Goal: Task Accomplishment & Management: Use online tool/utility

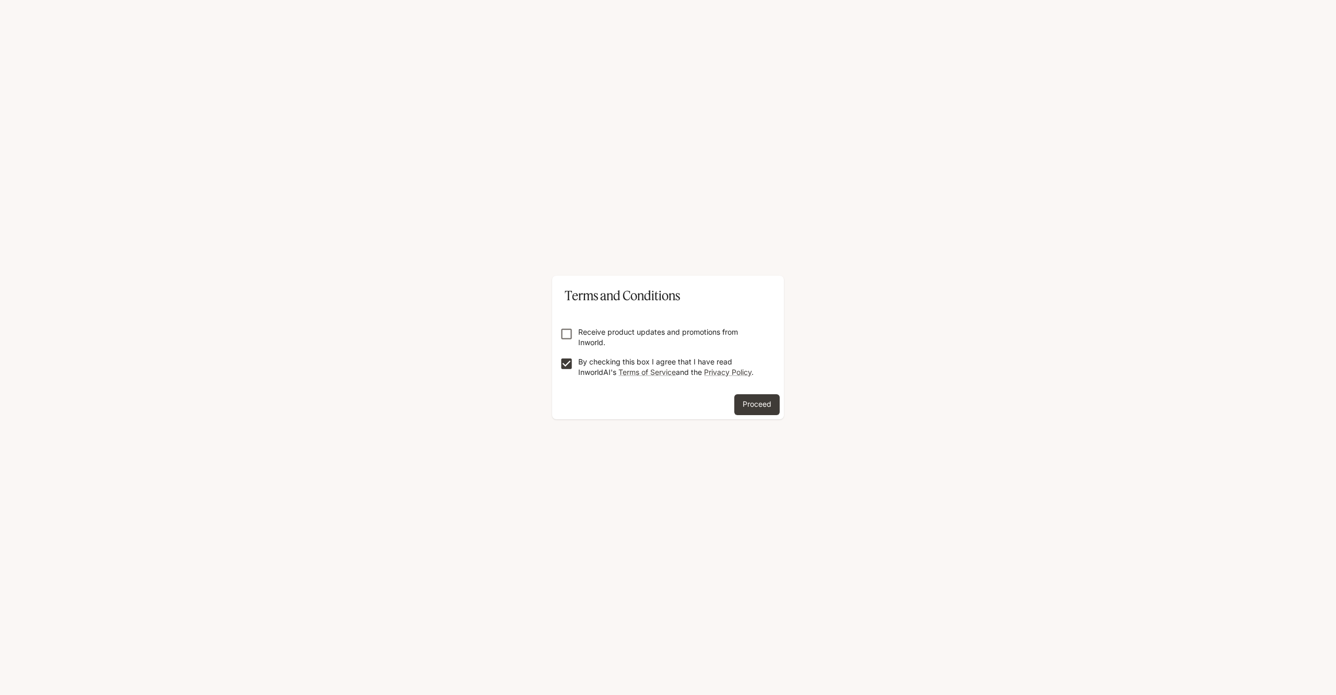
click at [749, 409] on button "Proceed" at bounding box center [756, 404] width 45 height 21
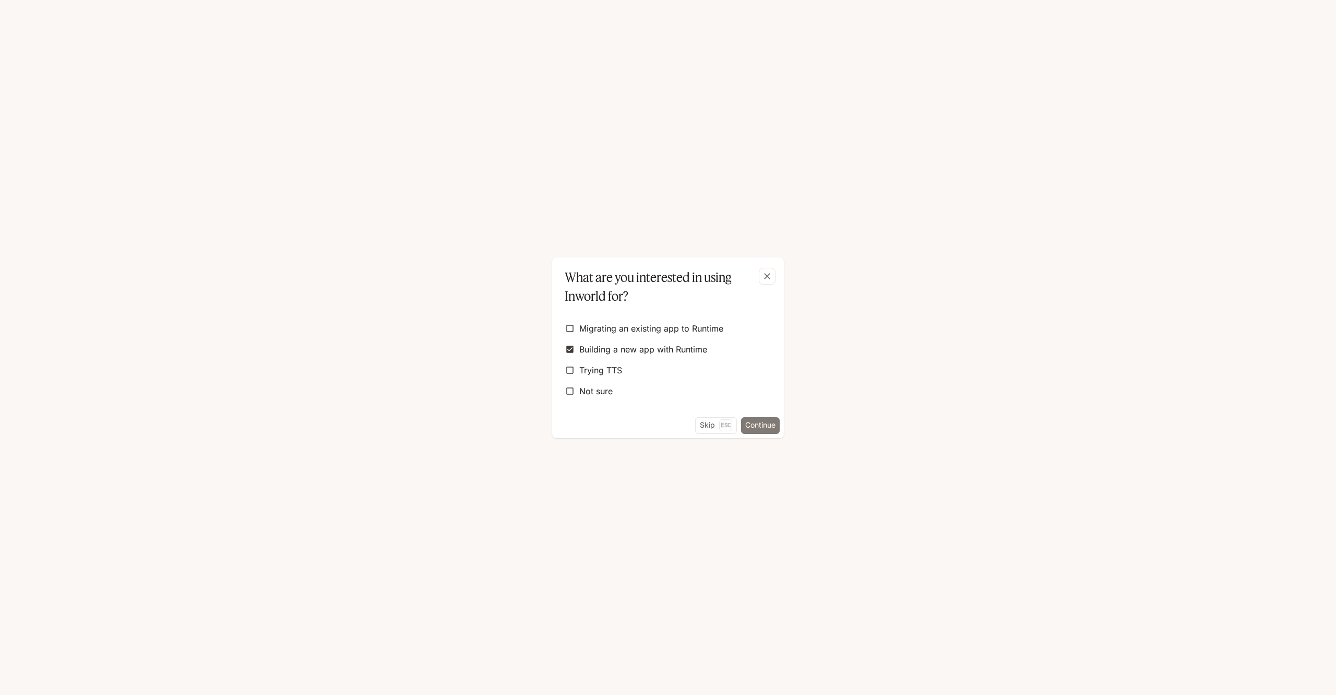
click at [756, 424] on button "Continue" at bounding box center [760, 425] width 39 height 17
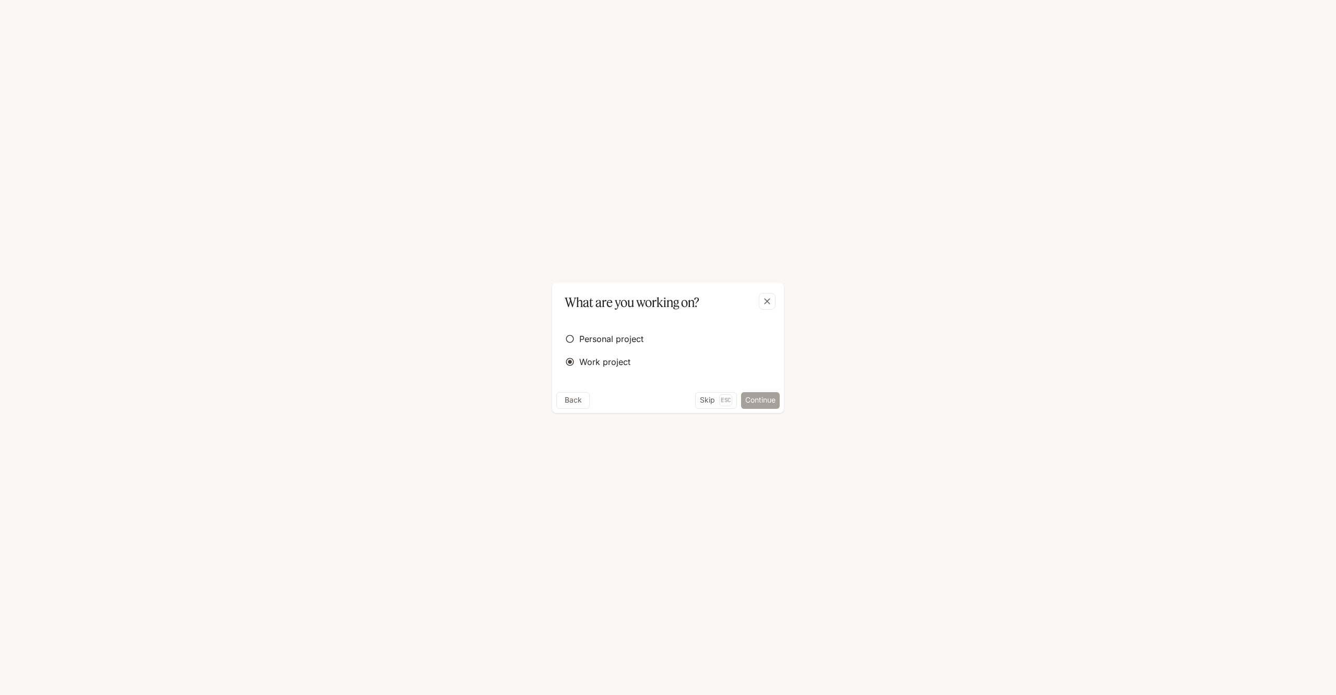
click at [763, 398] on button "Continue" at bounding box center [760, 400] width 39 height 17
click at [764, 432] on button "Submit" at bounding box center [762, 431] width 33 height 17
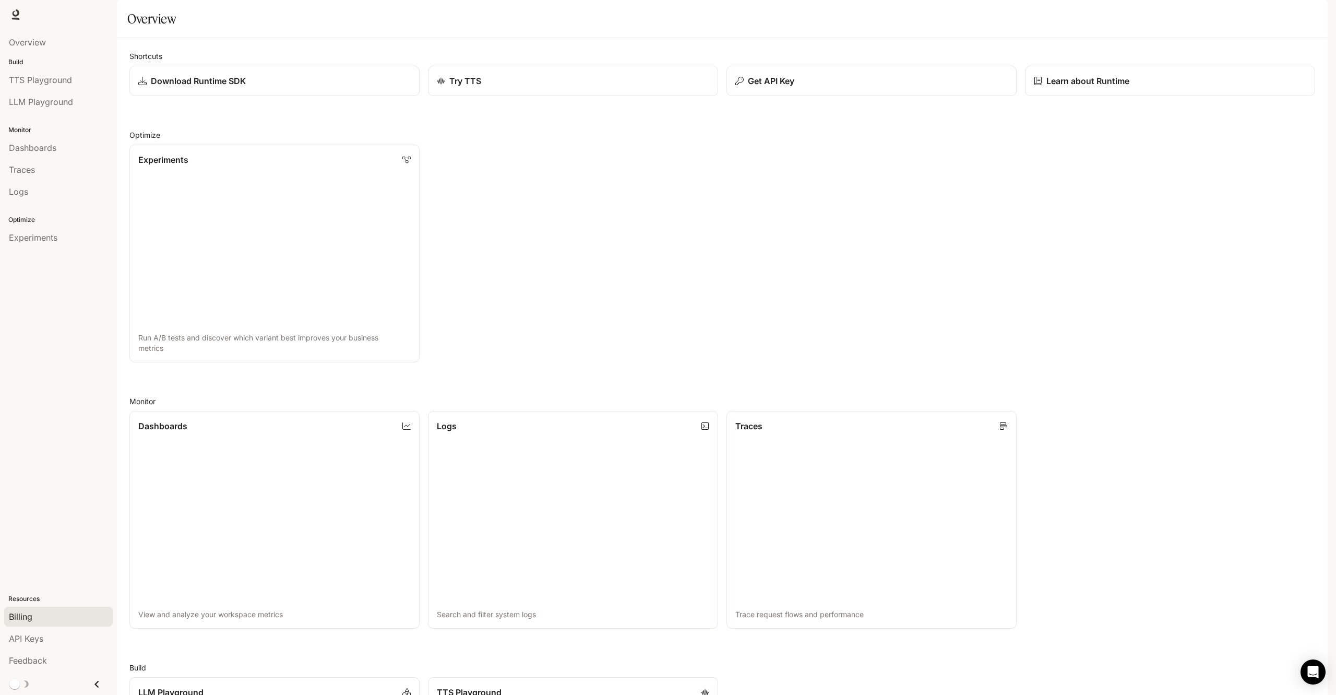
click at [52, 612] on div "Billing" at bounding box center [58, 616] width 99 height 13
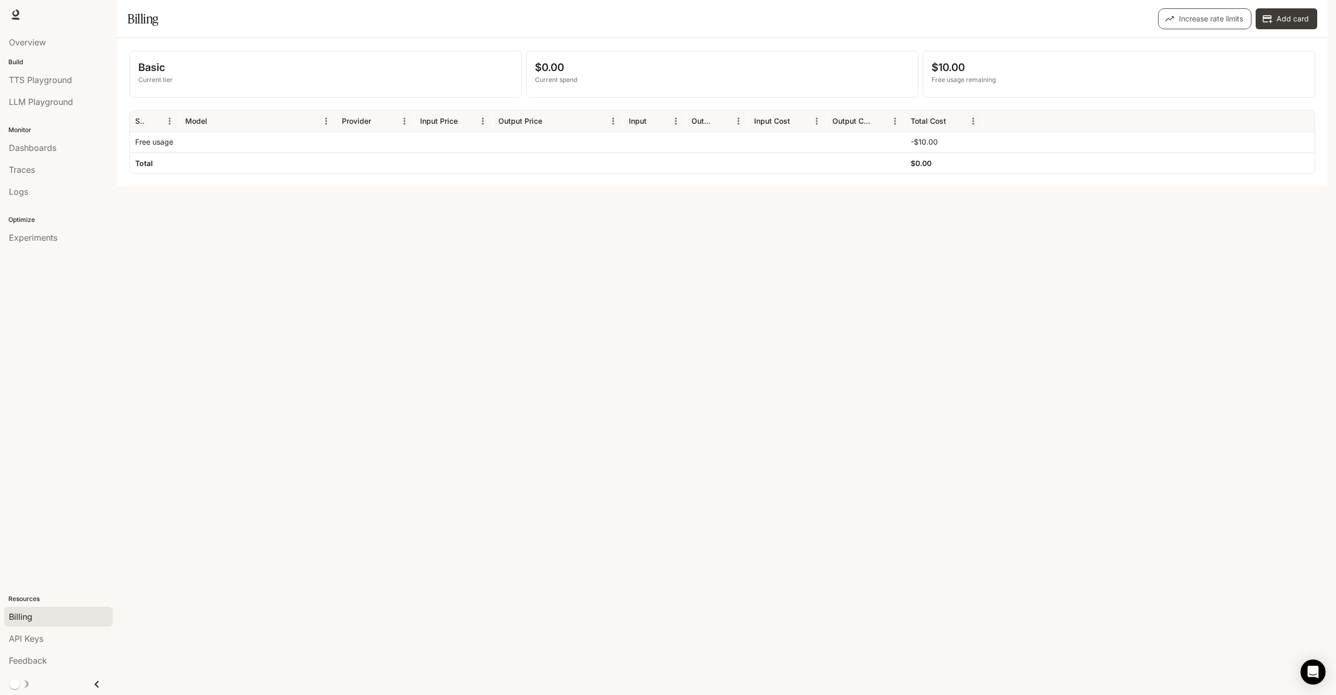
click at [1194, 29] on button "Increase rate limits" at bounding box center [1204, 18] width 93 height 21
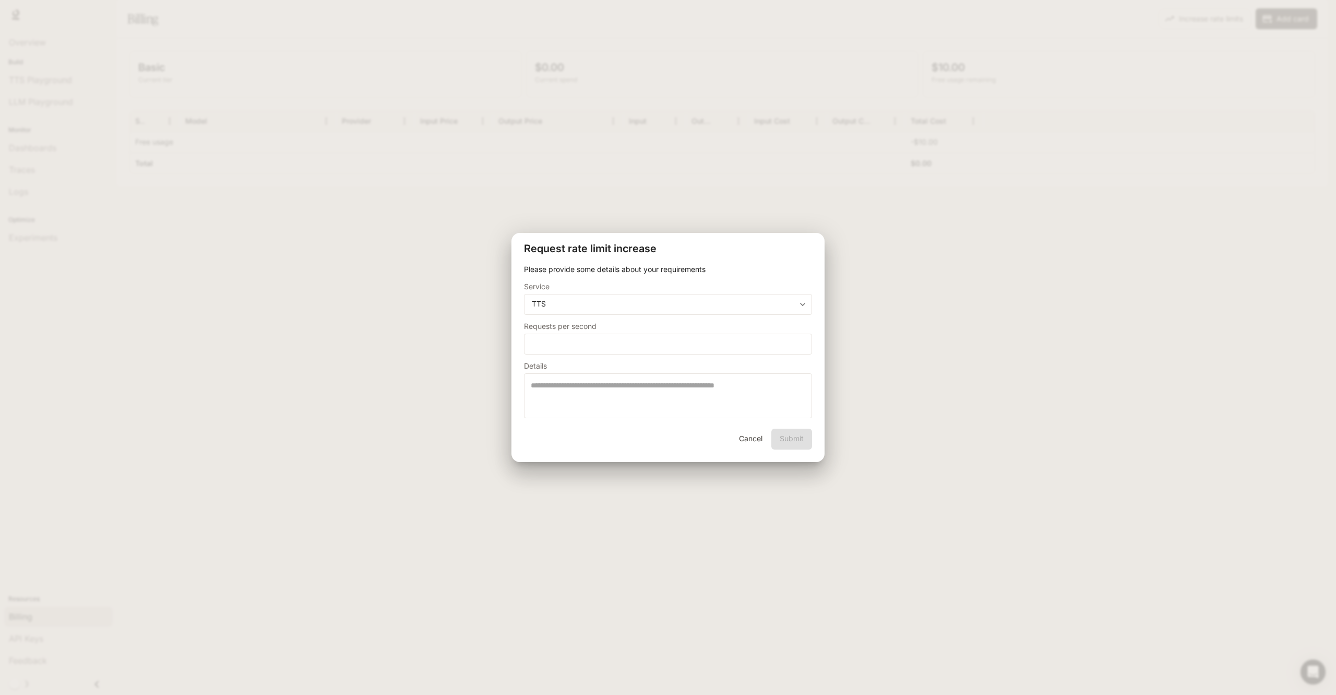
click at [750, 439] on button "Cancel" at bounding box center [750, 439] width 33 height 21
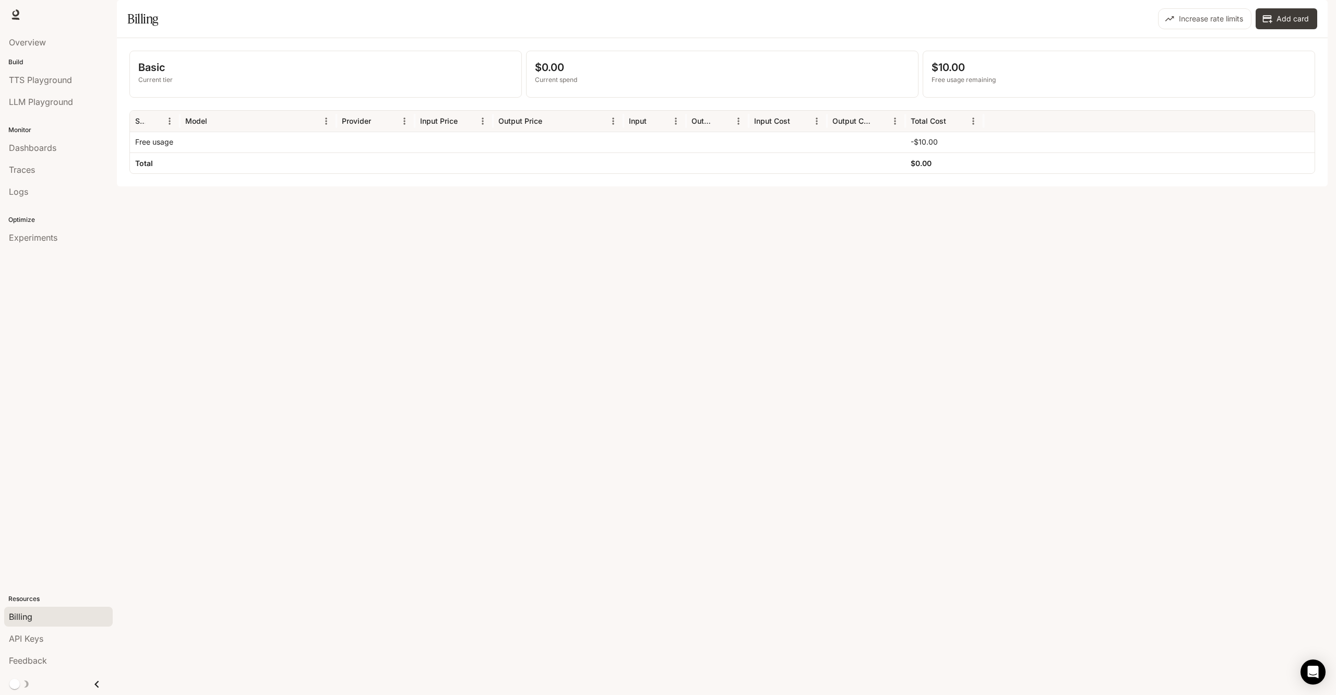
click at [624, 186] on div "Basic Current tier $0.00 Current spend $10.00 Free usage remaining Service Mode…" at bounding box center [722, 112] width 1211 height 148
click at [42, 152] on span "Dashboards" at bounding box center [33, 147] width 48 height 13
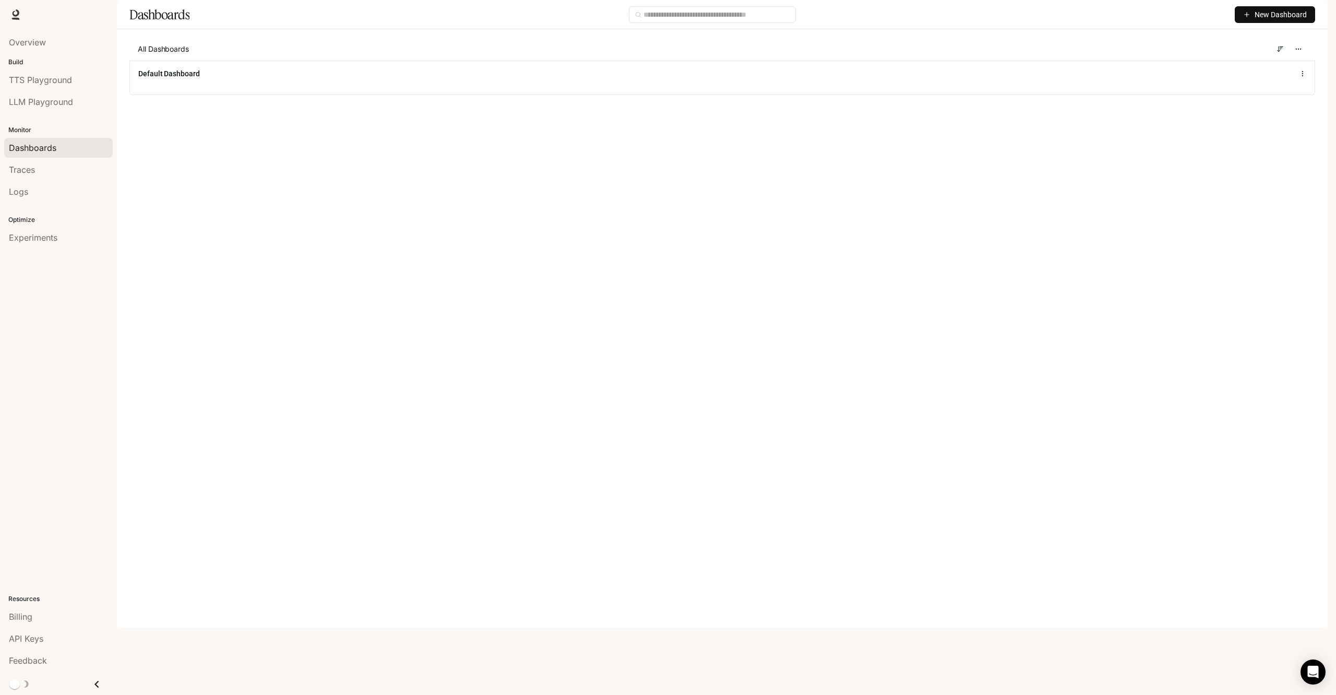
click at [1265, 23] on button "New Dashboard" at bounding box center [1275, 14] width 80 height 17
click at [1258, 68] on div "Create dashboard" at bounding box center [1263, 66] width 87 height 11
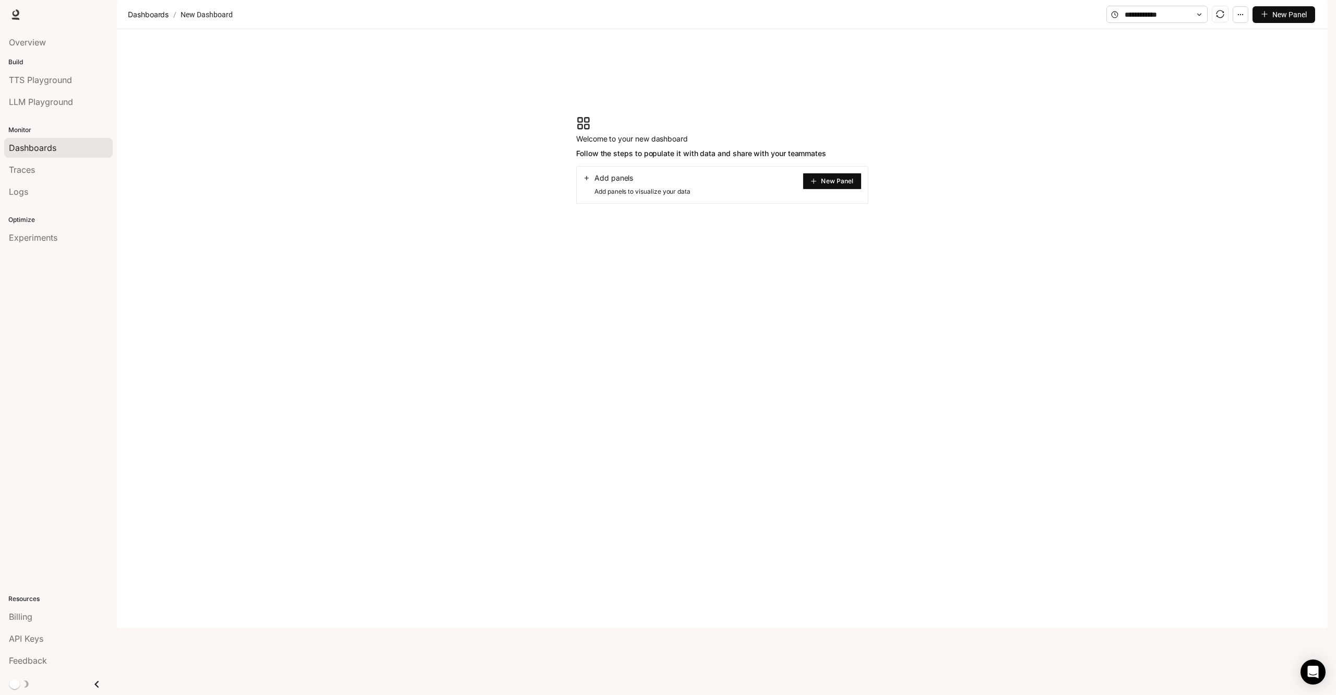
click at [839, 184] on span "New Panel" at bounding box center [837, 181] width 32 height 5
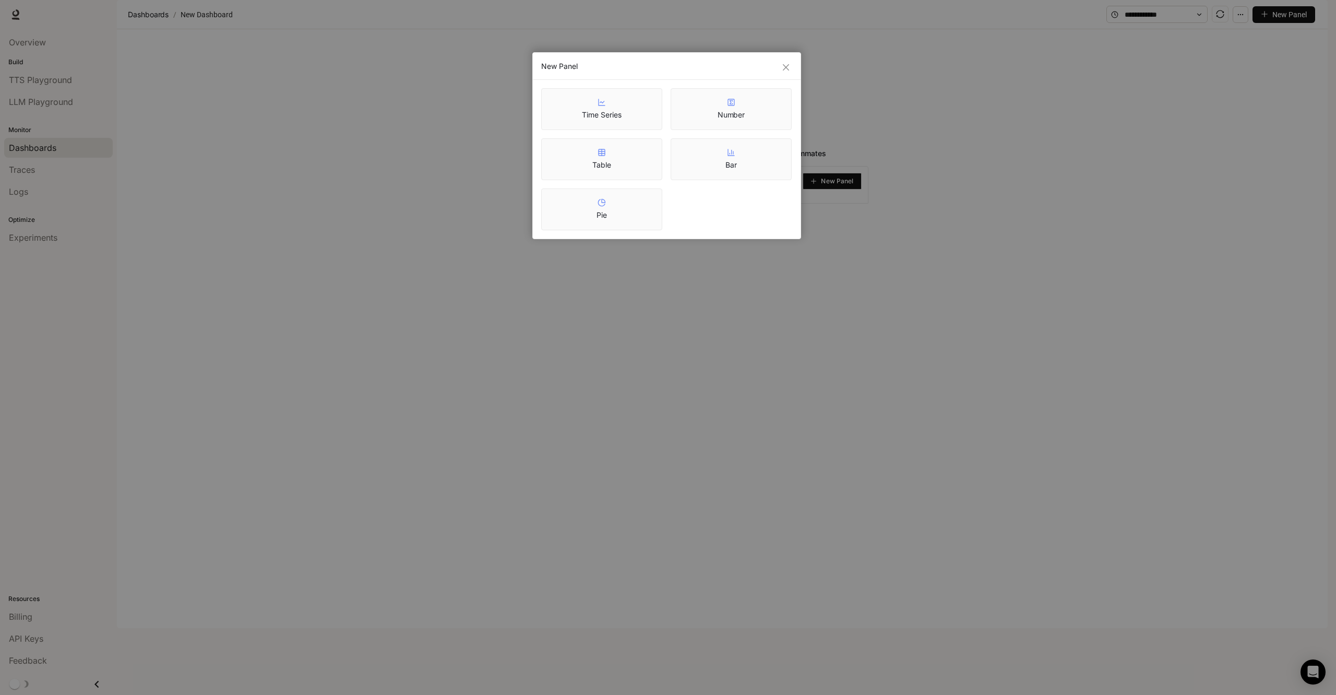
click at [608, 218] on div "Pie" at bounding box center [601, 209] width 121 height 42
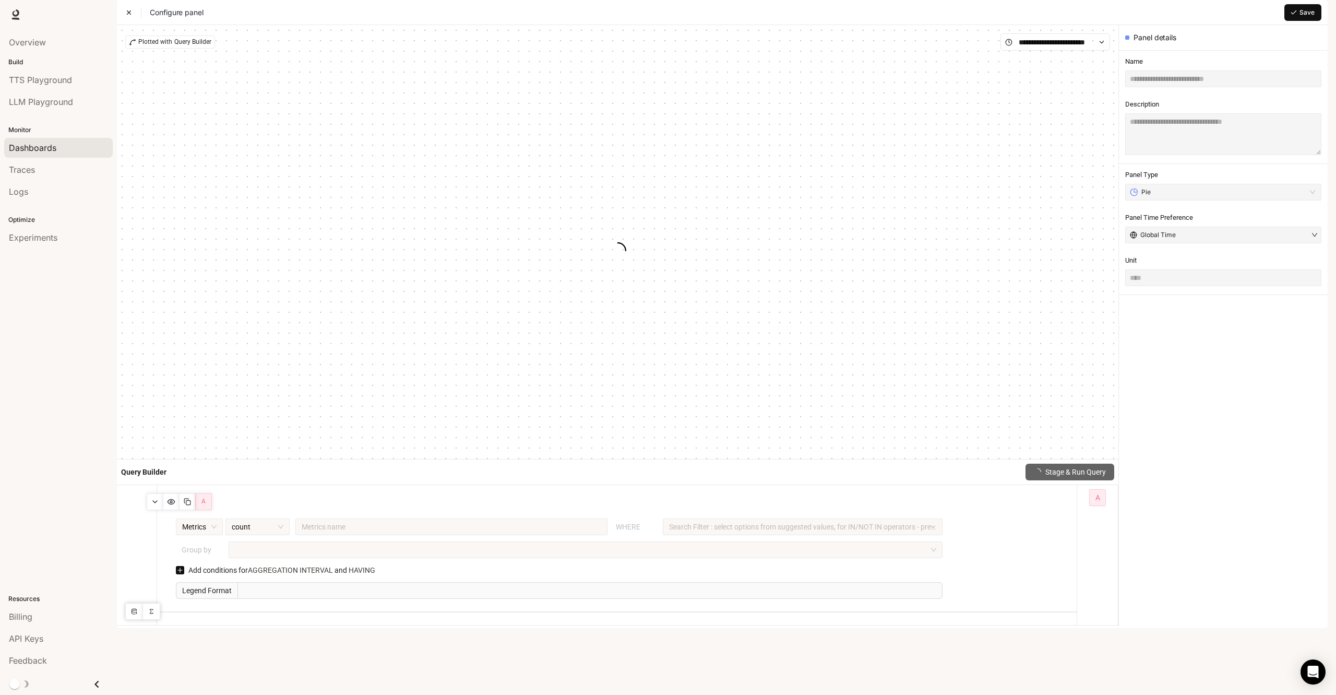
type input "****"
click at [1116, 25] on div "Configure panel Save" at bounding box center [722, 12] width 1211 height 25
click at [174, 49] on div "Plotted with Query Builder" at bounding box center [170, 41] width 90 height 13
click at [78, 144] on div "Dashboards" at bounding box center [58, 147] width 99 height 13
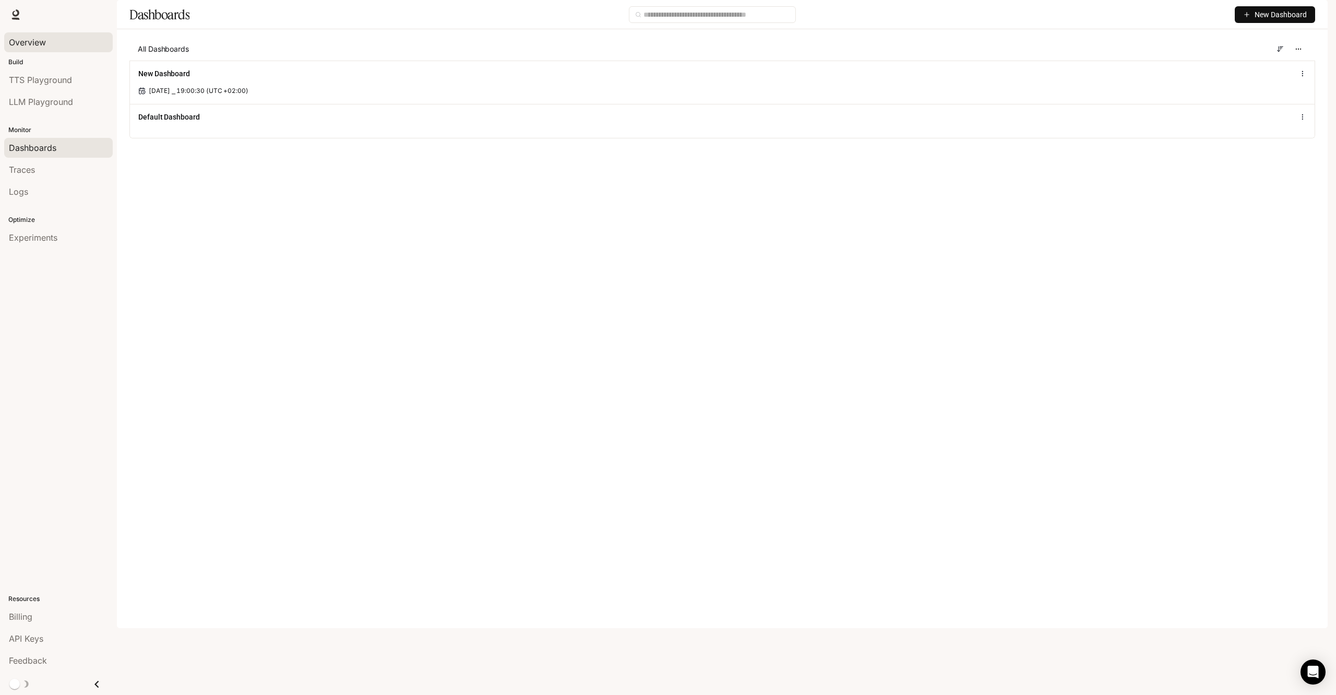
click at [43, 40] on span "Overview" at bounding box center [27, 42] width 37 height 13
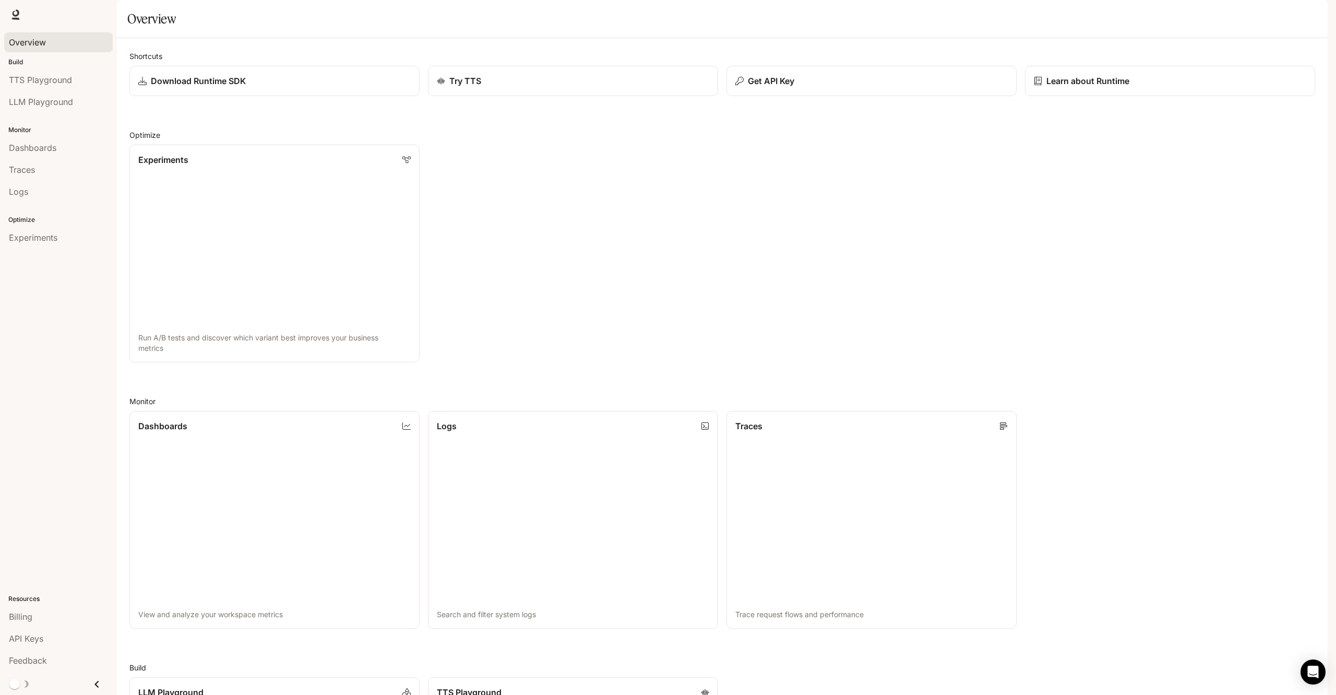
click at [1308, 19] on button "button" at bounding box center [1313, 14] width 21 height 21
click at [582, 244] on div at bounding box center [668, 347] width 1336 height 695
click at [39, 242] on span "Experiments" at bounding box center [33, 237] width 49 height 13
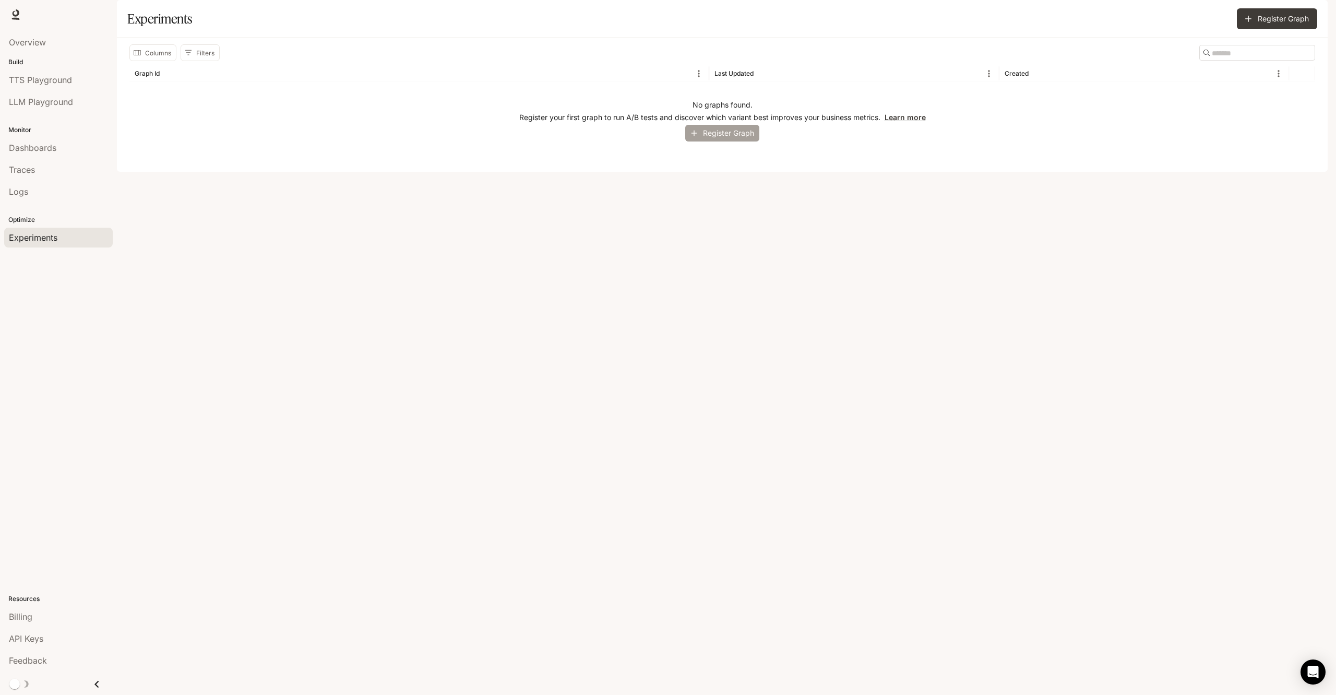
click at [716, 142] on button "Register Graph" at bounding box center [722, 133] width 74 height 17
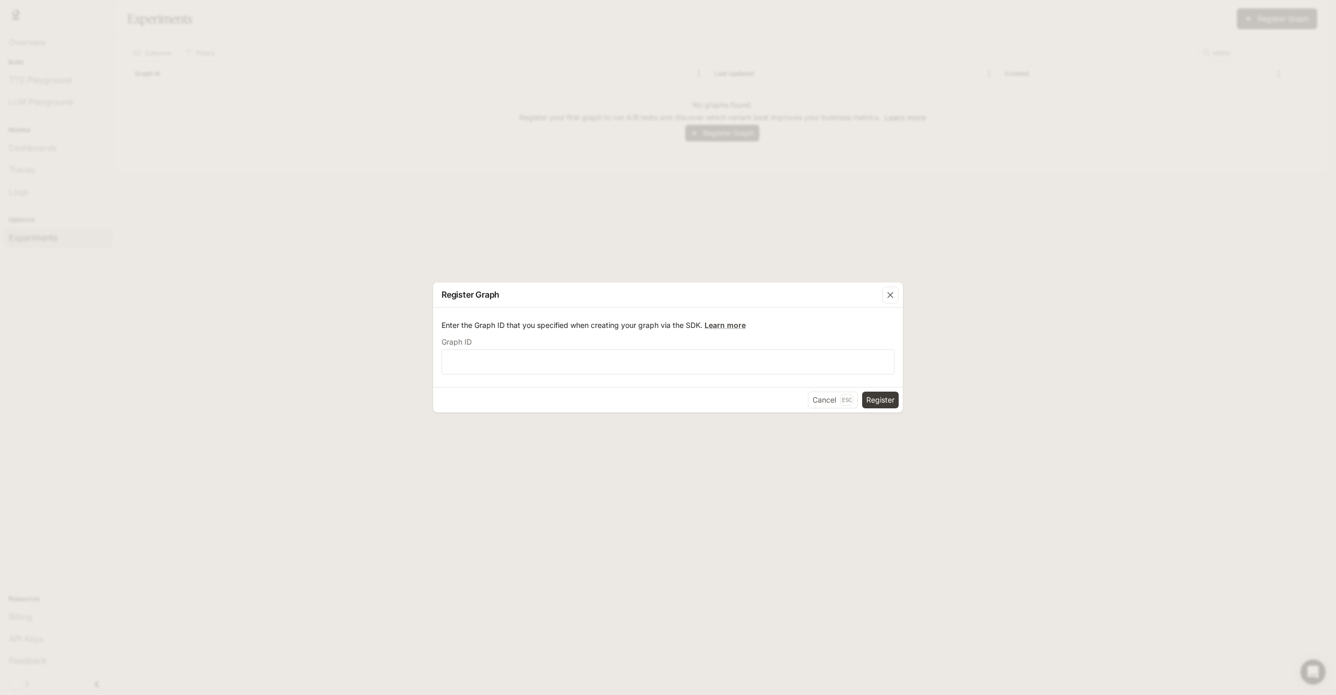
drag, startPoint x: 820, startPoint y: 399, endPoint x: 812, endPoint y: 396, distance: 9.1
click at [819, 399] on button "Cancel Esc" at bounding box center [833, 400] width 50 height 17
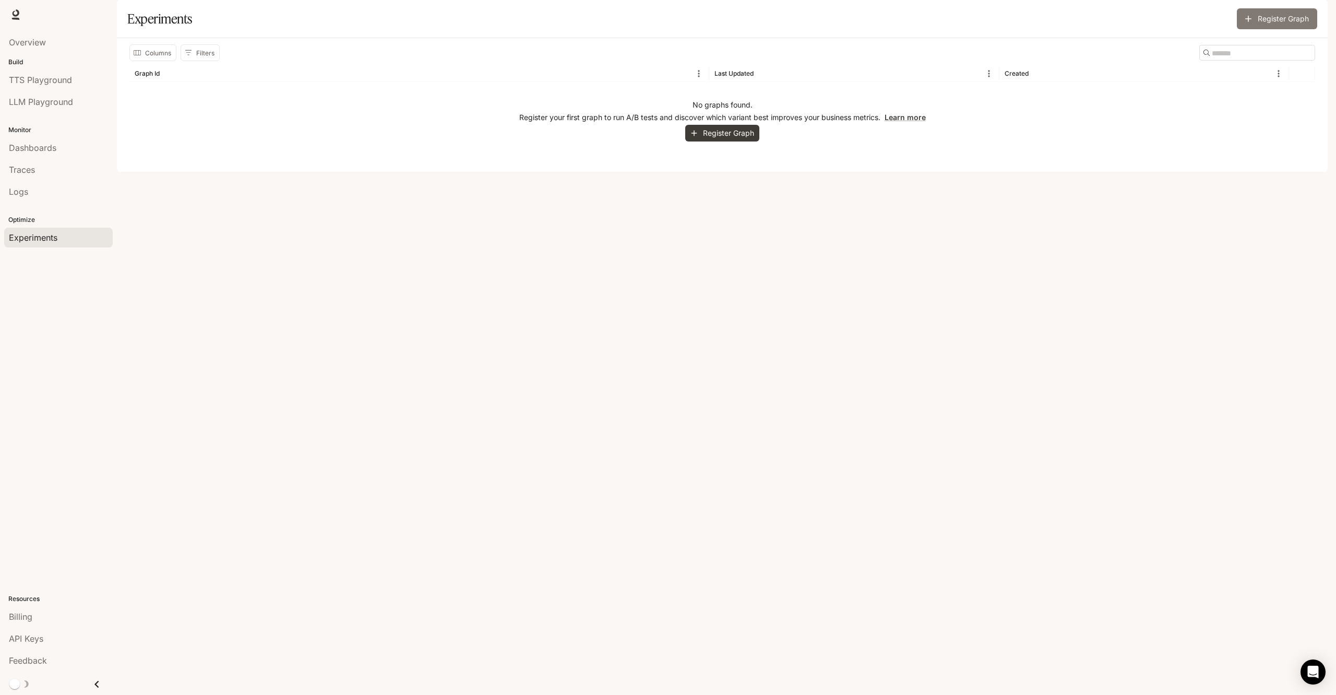
click at [1272, 29] on button "Register Graph" at bounding box center [1277, 18] width 80 height 21
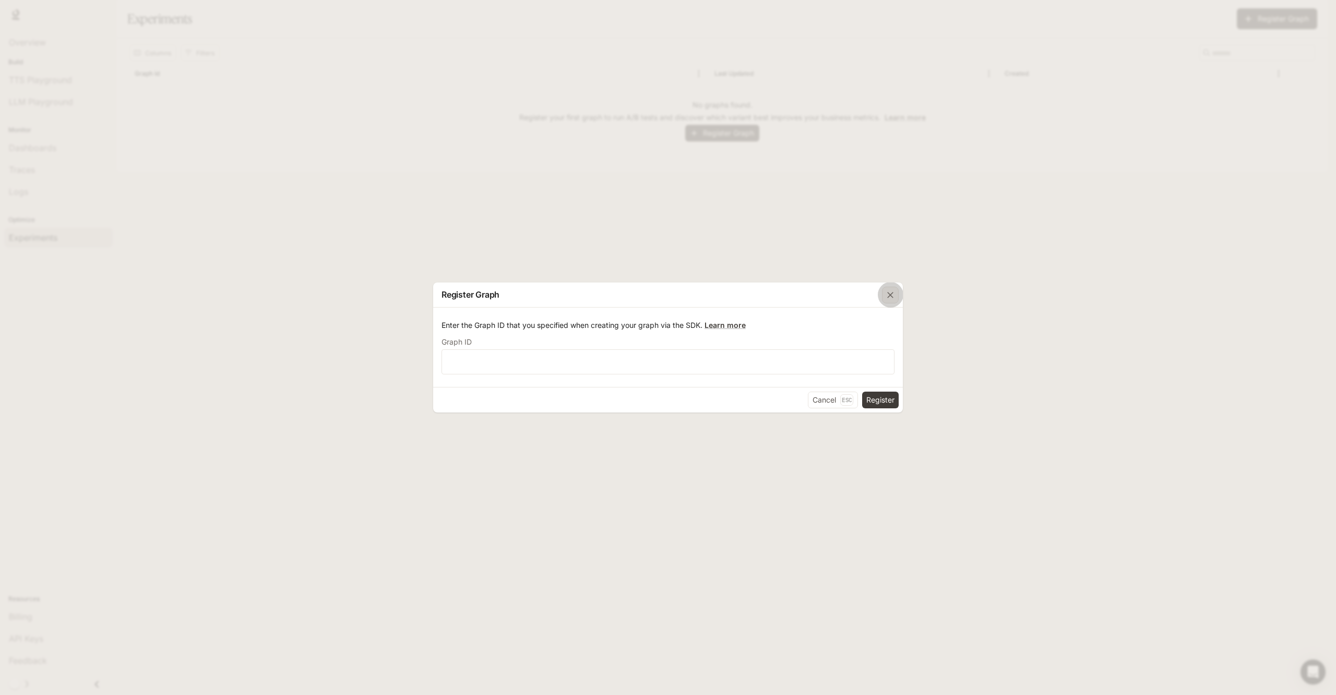
click at [889, 297] on icon "button" at bounding box center [890, 295] width 10 height 10
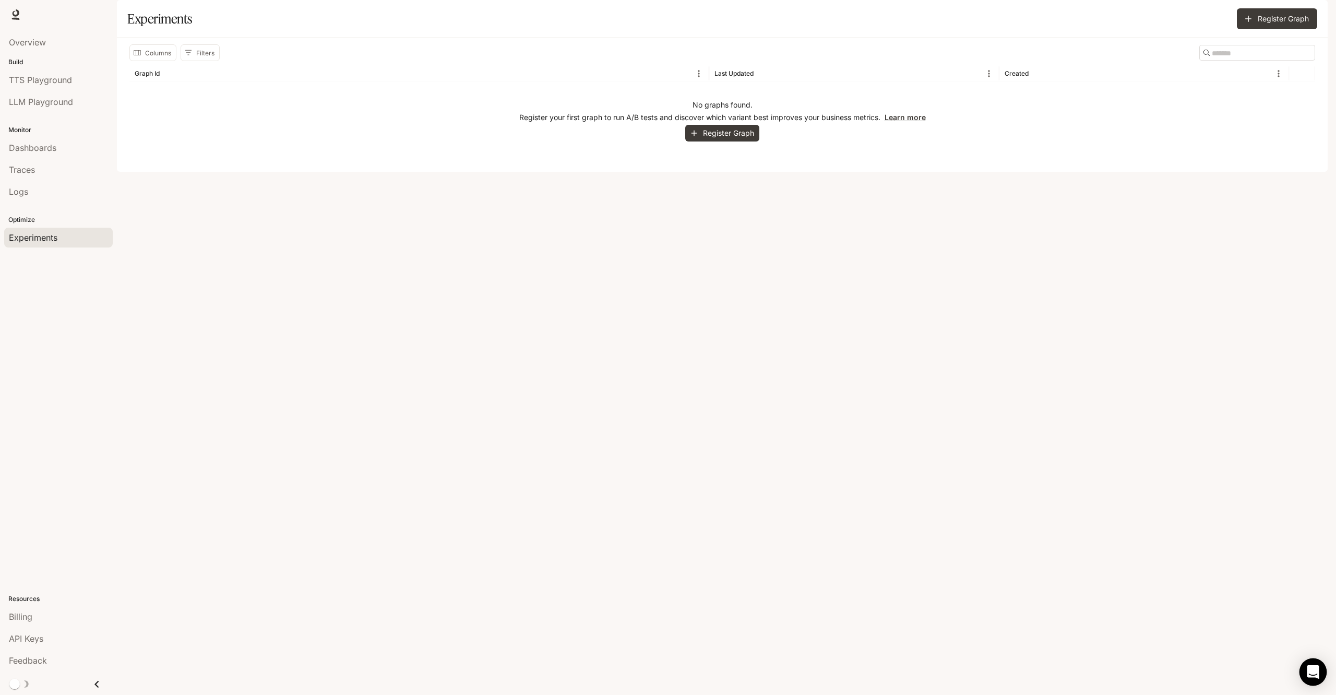
click at [1313, 671] on icon "Open Intercom Messenger" at bounding box center [1313, 672] width 12 height 14
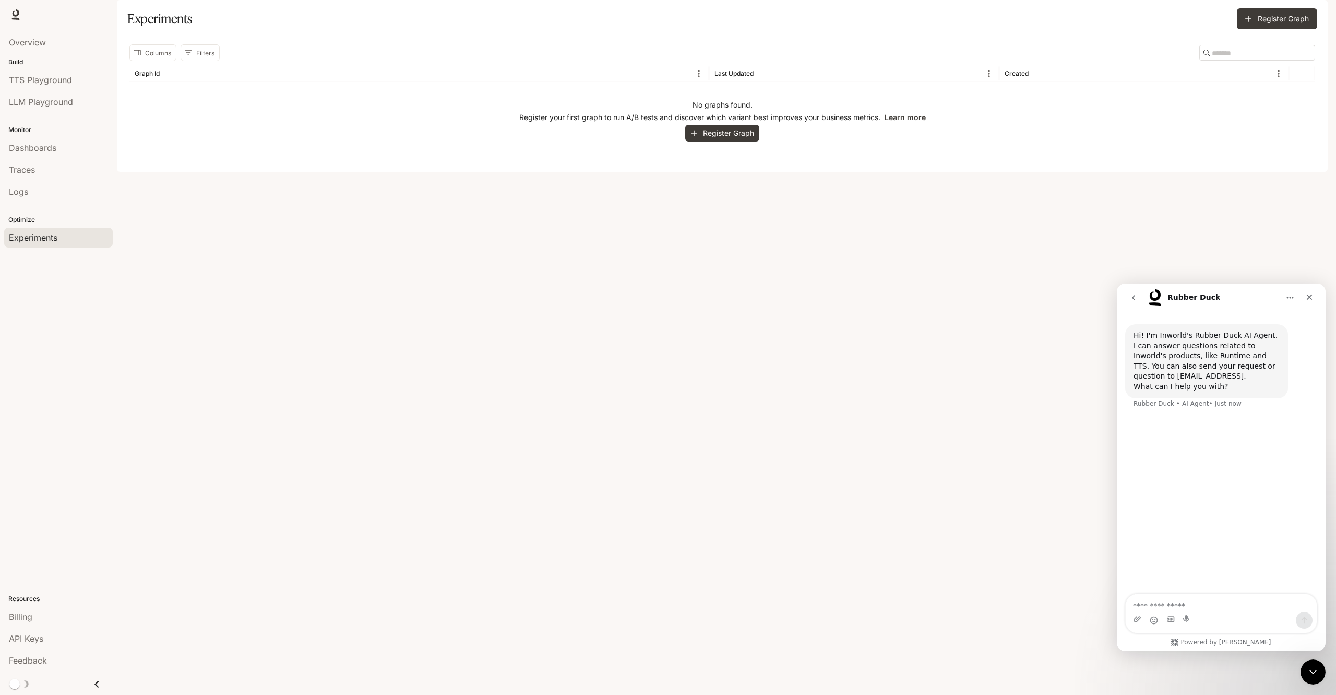
click at [871, 172] on div "Columns Filters ​ Graph Id Last Updated Created No graphs found. Register your …" at bounding box center [722, 105] width 1211 height 134
click at [719, 142] on button "Register Graph" at bounding box center [722, 133] width 74 height 17
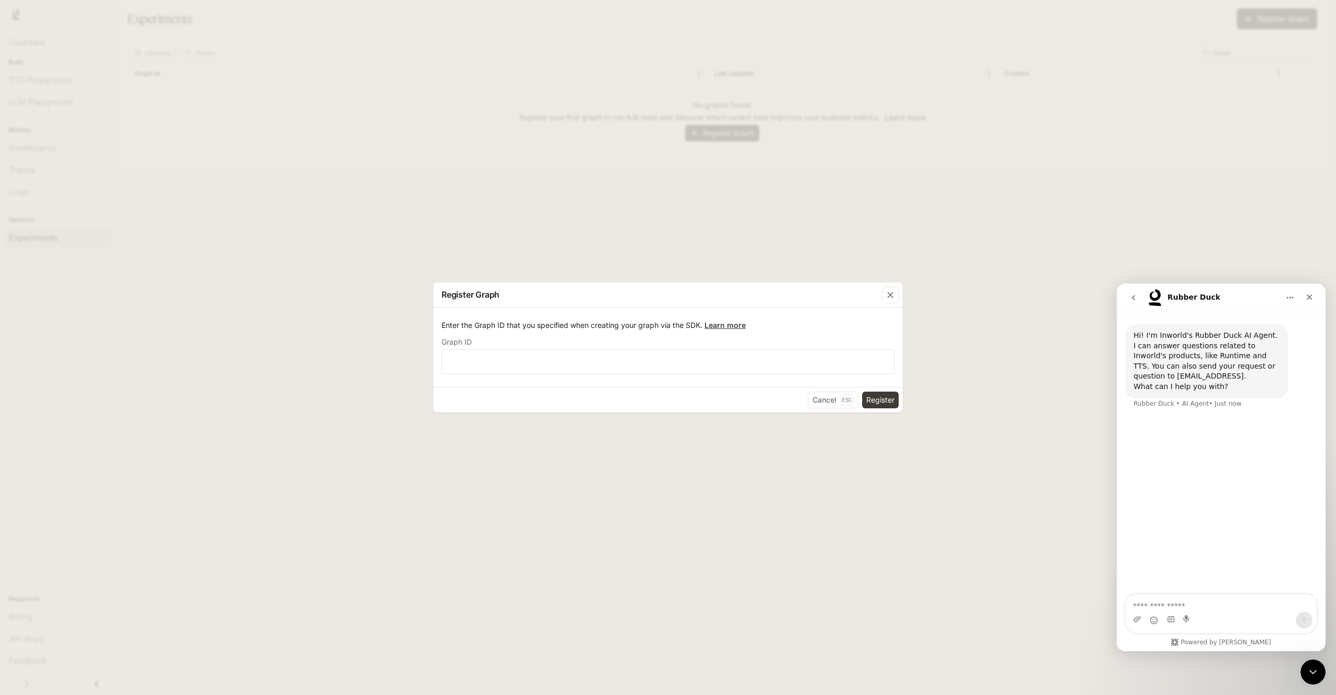
click at [717, 326] on link "Learn more" at bounding box center [725, 325] width 41 height 9
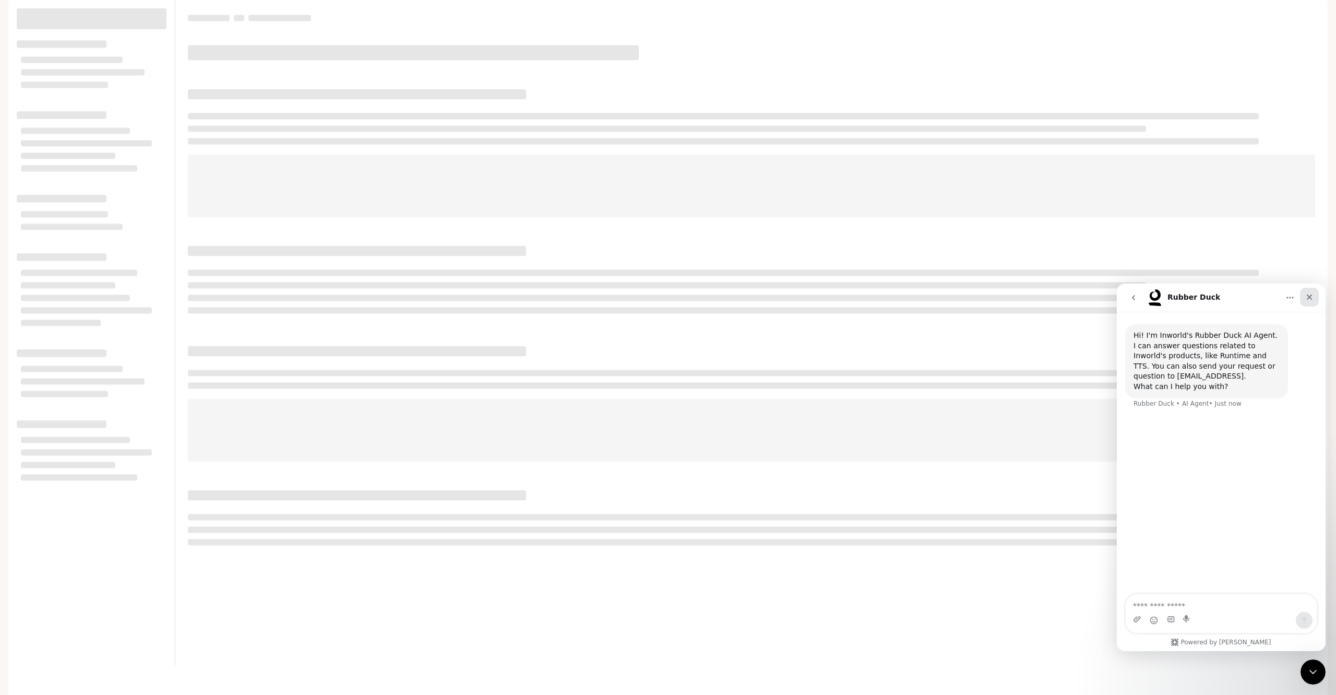
click at [1310, 304] on div "Close" at bounding box center [1309, 297] width 19 height 19
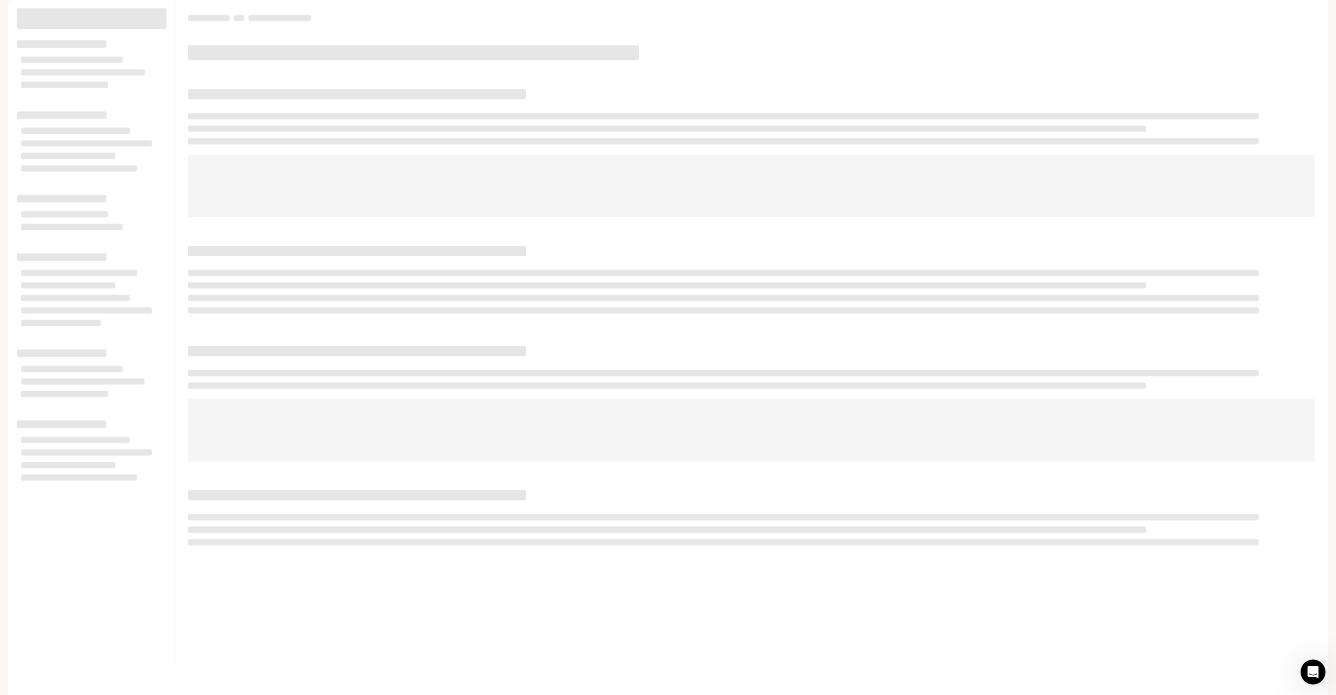
click at [1219, 16] on span "Runtime" at bounding box center [1215, 14] width 28 height 13
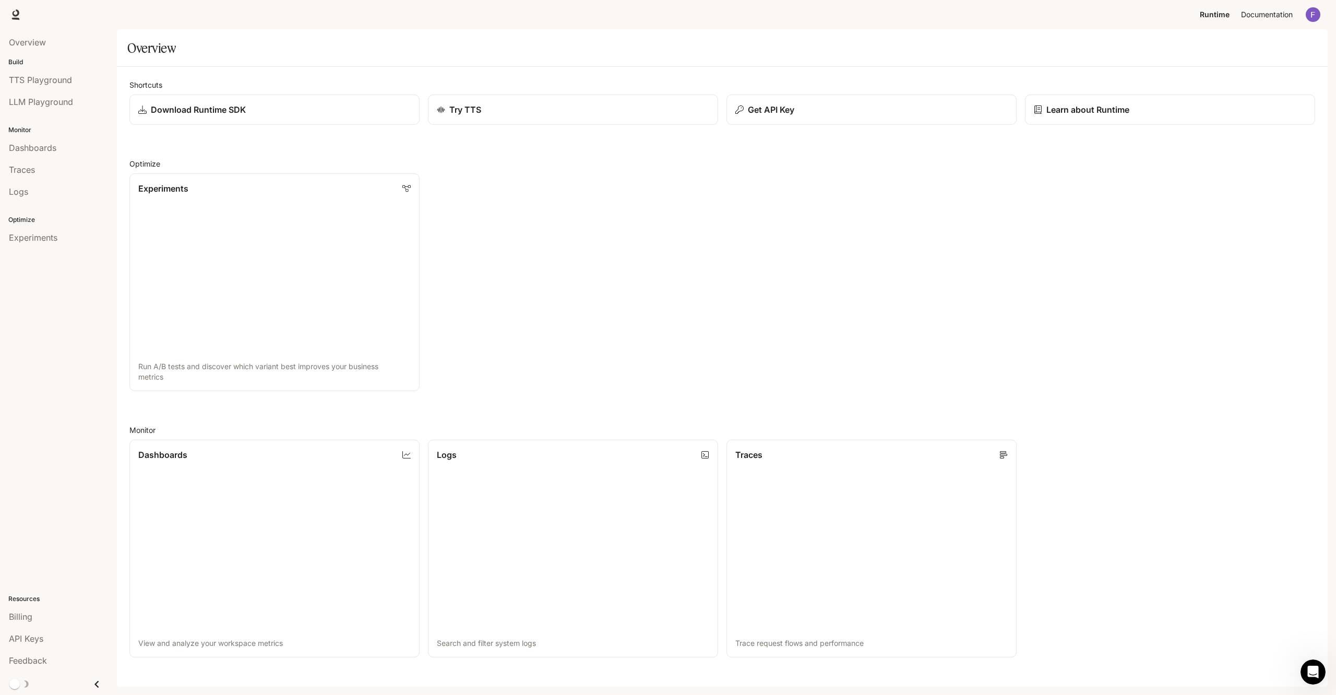
click at [1273, 16] on span "Documentation" at bounding box center [1267, 14] width 52 height 13
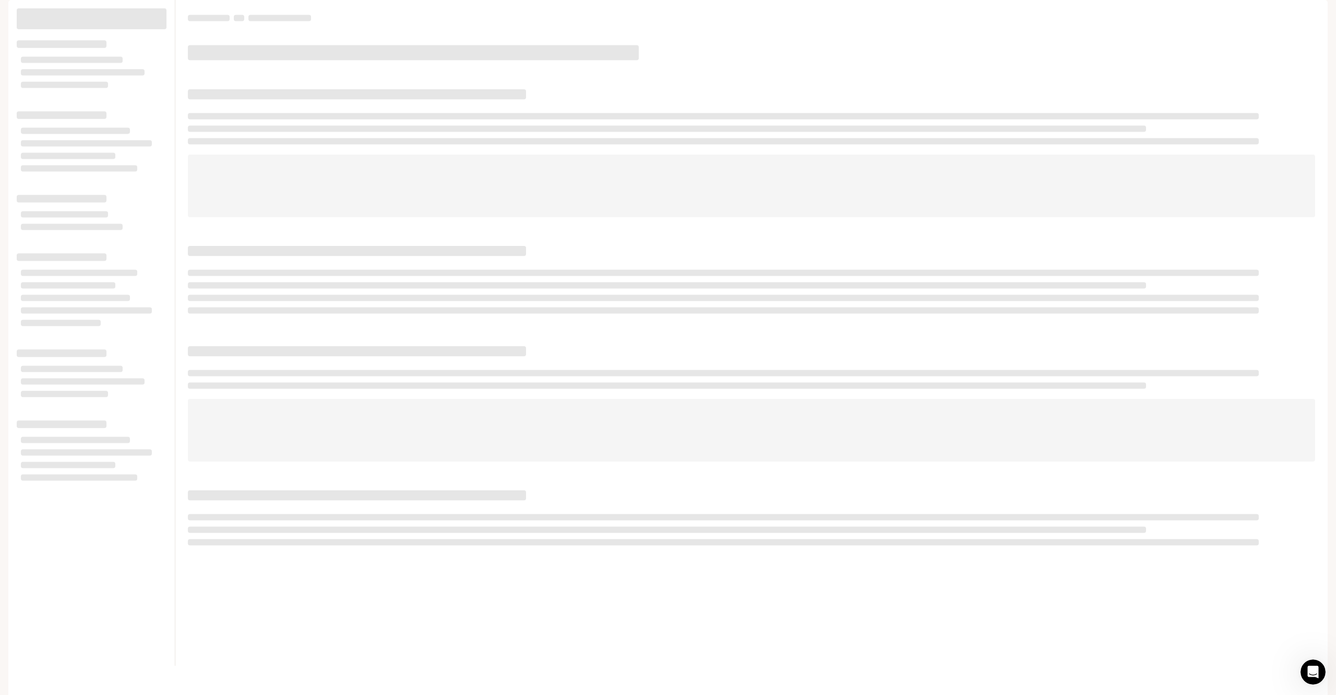
click at [1224, 19] on span "Runtime" at bounding box center [1215, 14] width 28 height 13
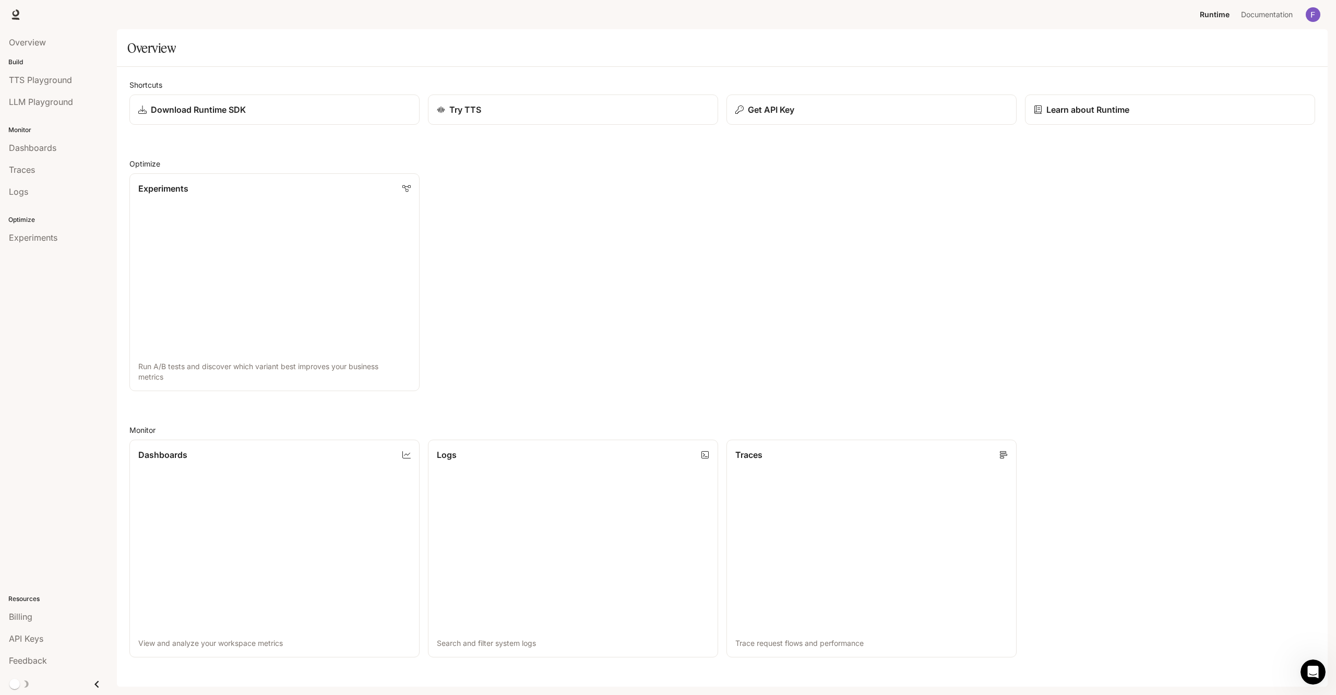
click at [662, 46] on div "Skip to main content Runtime Runtime Documentation Documentation Portal Overvie…" at bounding box center [668, 347] width 1336 height 695
click at [769, 109] on p "Get API Key" at bounding box center [770, 109] width 47 height 13
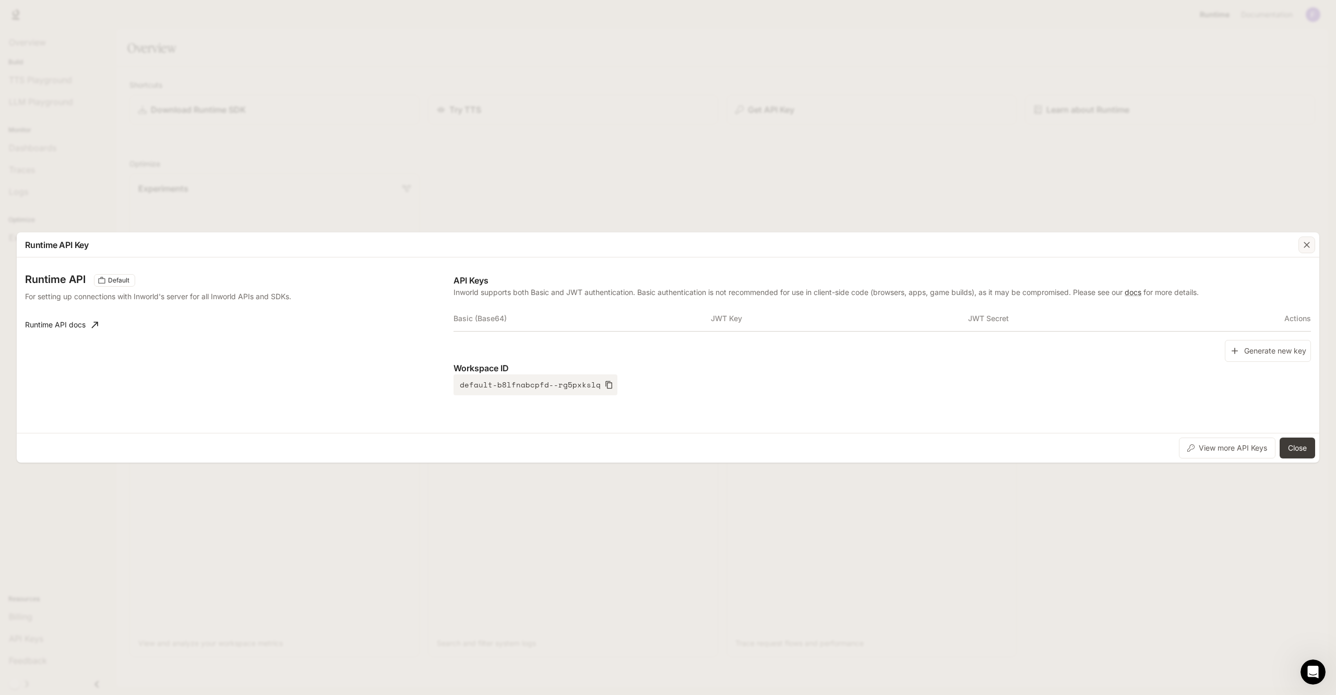
click at [1311, 252] on div "button" at bounding box center [1307, 244] width 17 height 17
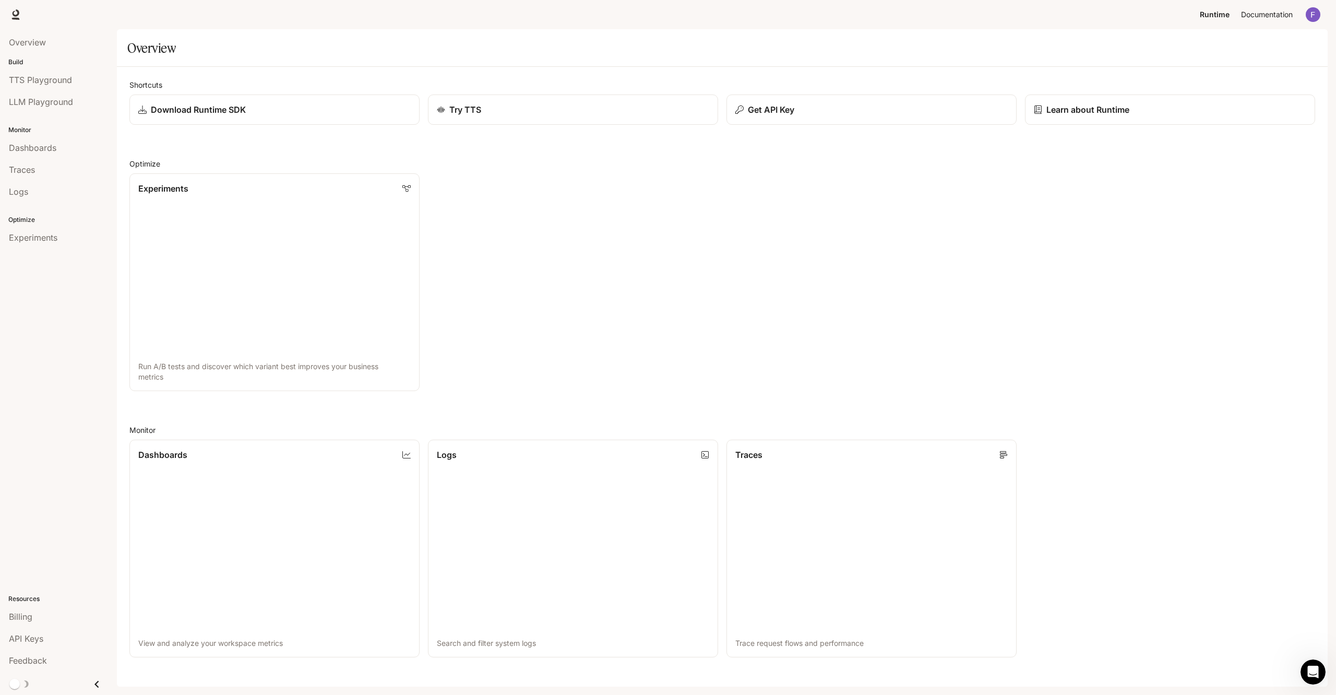
click at [1270, 20] on span "Documentation" at bounding box center [1267, 14] width 52 height 13
